Goal: Task Accomplishment & Management: Manage account settings

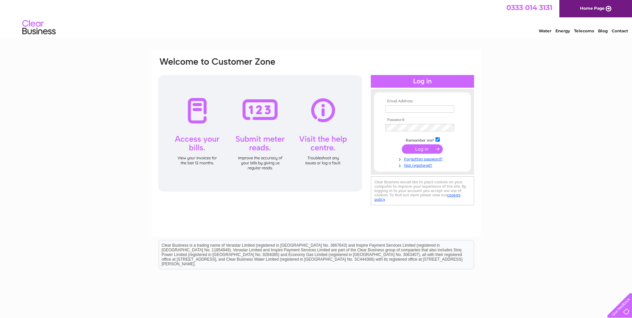
type input "corporatepurchaseledger@colliers.com"
click at [421, 148] on input "submit" at bounding box center [422, 148] width 41 height 9
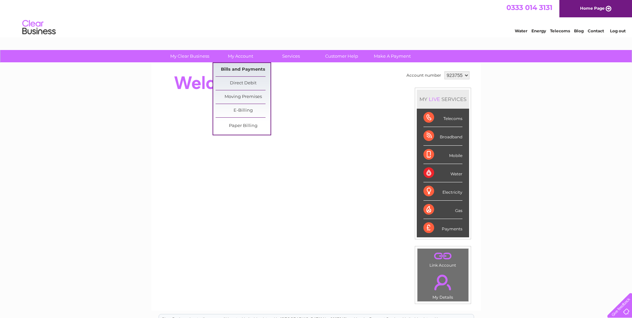
click at [241, 70] on link "Bills and Payments" at bounding box center [243, 69] width 55 height 13
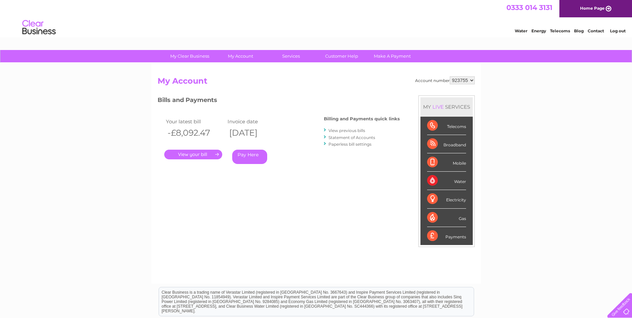
click at [210, 154] on link "." at bounding box center [193, 155] width 58 height 10
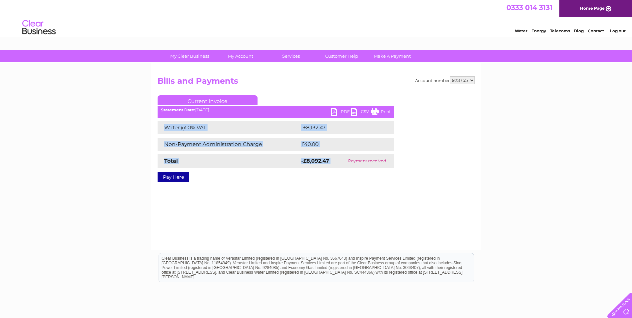
drag, startPoint x: 160, startPoint y: 127, endPoint x: 344, endPoint y: 165, distance: 187.5
click at [344, 165] on div "Water @ 0% VAT -£8,132.47 Non-Payment Administration Charge £40.00 Total -£8,09…" at bounding box center [276, 144] width 237 height 47
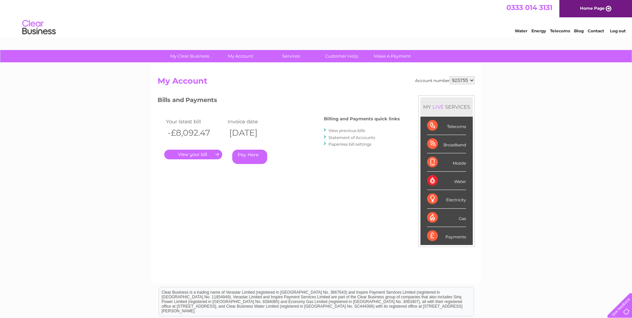
click at [346, 131] on link "View previous bills" at bounding box center [347, 130] width 37 height 5
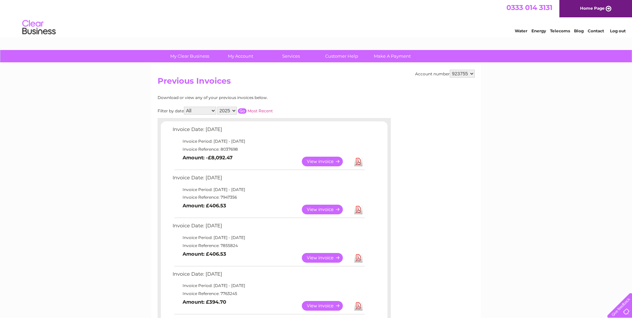
click at [327, 162] on link "View" at bounding box center [326, 162] width 49 height 10
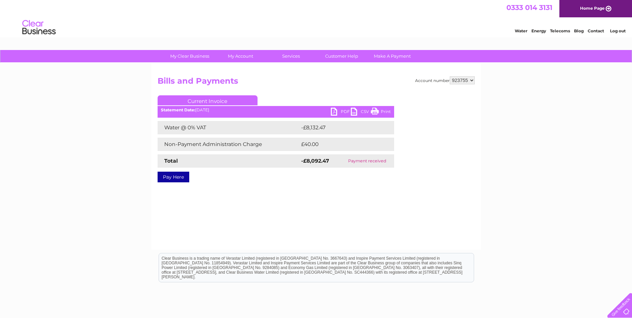
click at [344, 110] on link "PDF" at bounding box center [341, 113] width 20 height 10
